Goal: Transaction & Acquisition: Purchase product/service

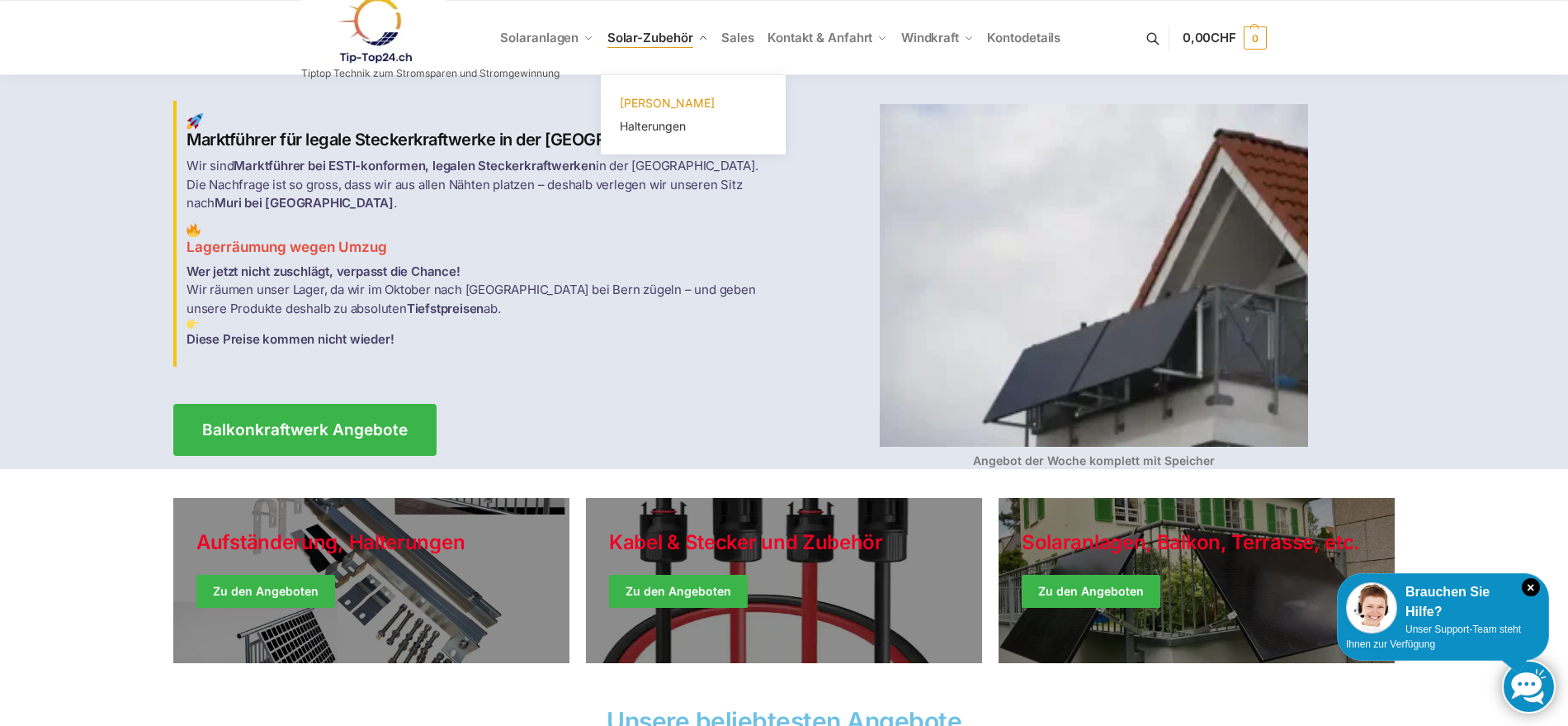
click at [635, 104] on span "[PERSON_NAME]" at bounding box center [667, 102] width 95 height 14
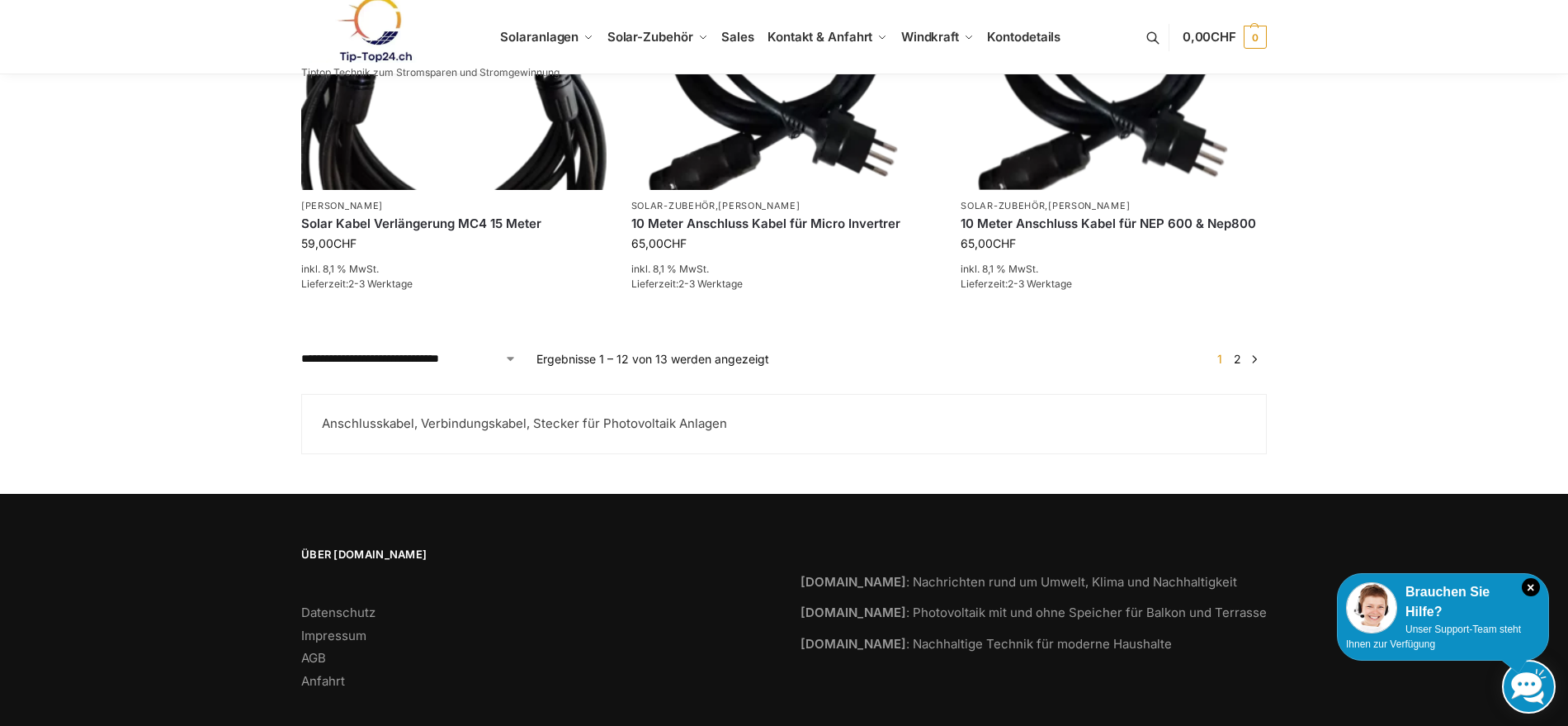
scroll to position [2091, 0]
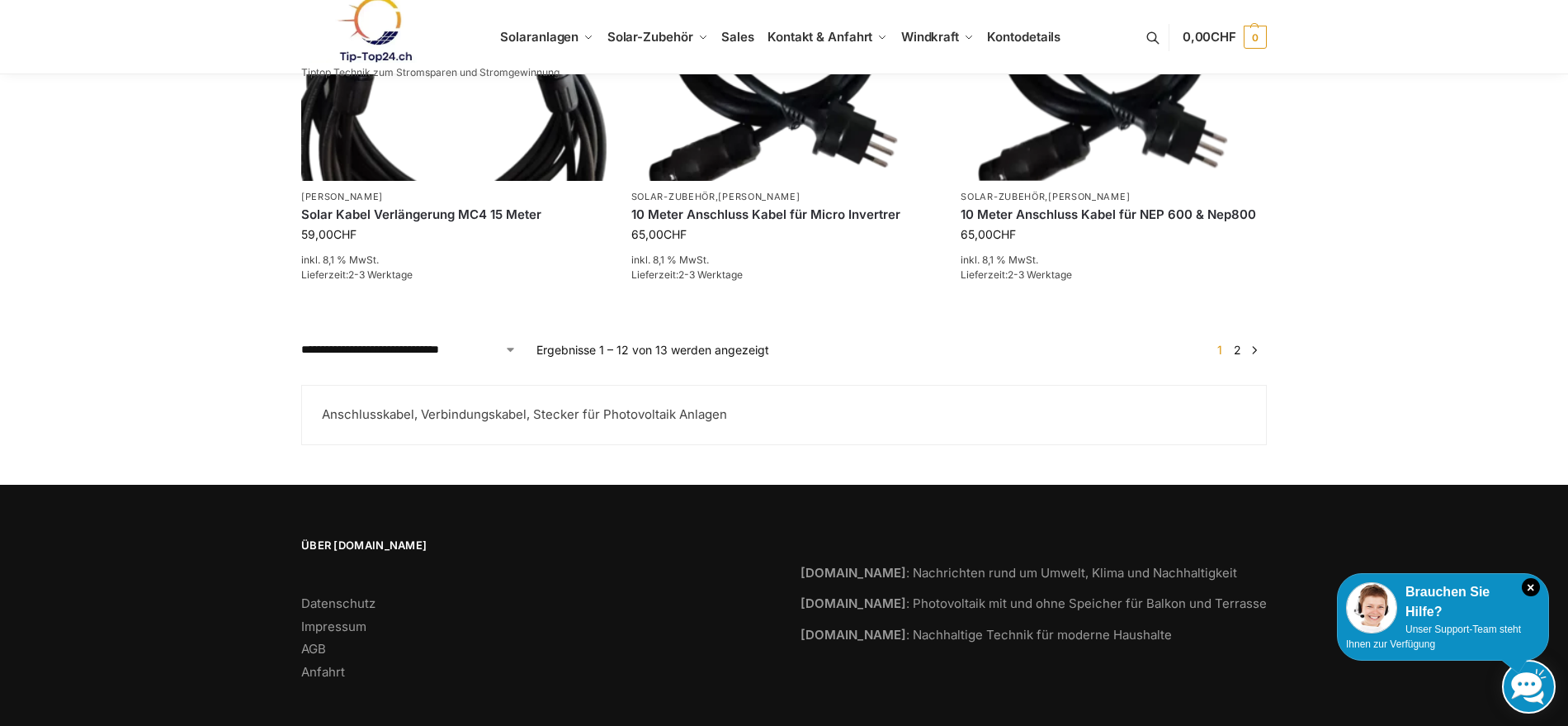
click at [1237, 343] on link "2" at bounding box center [1237, 349] width 16 height 14
click at [1519, 687] on link at bounding box center [1528, 686] width 53 height 53
